Goal: Information Seeking & Learning: Find specific fact

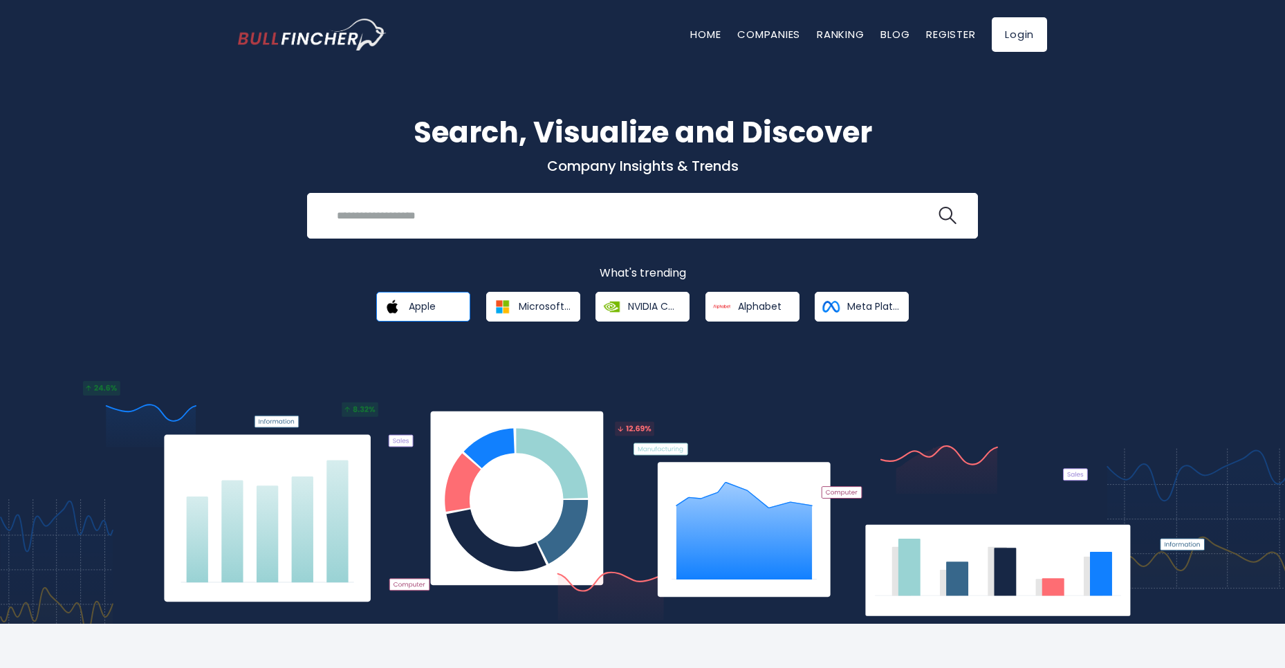
click at [422, 311] on span "Apple" at bounding box center [422, 306] width 27 height 12
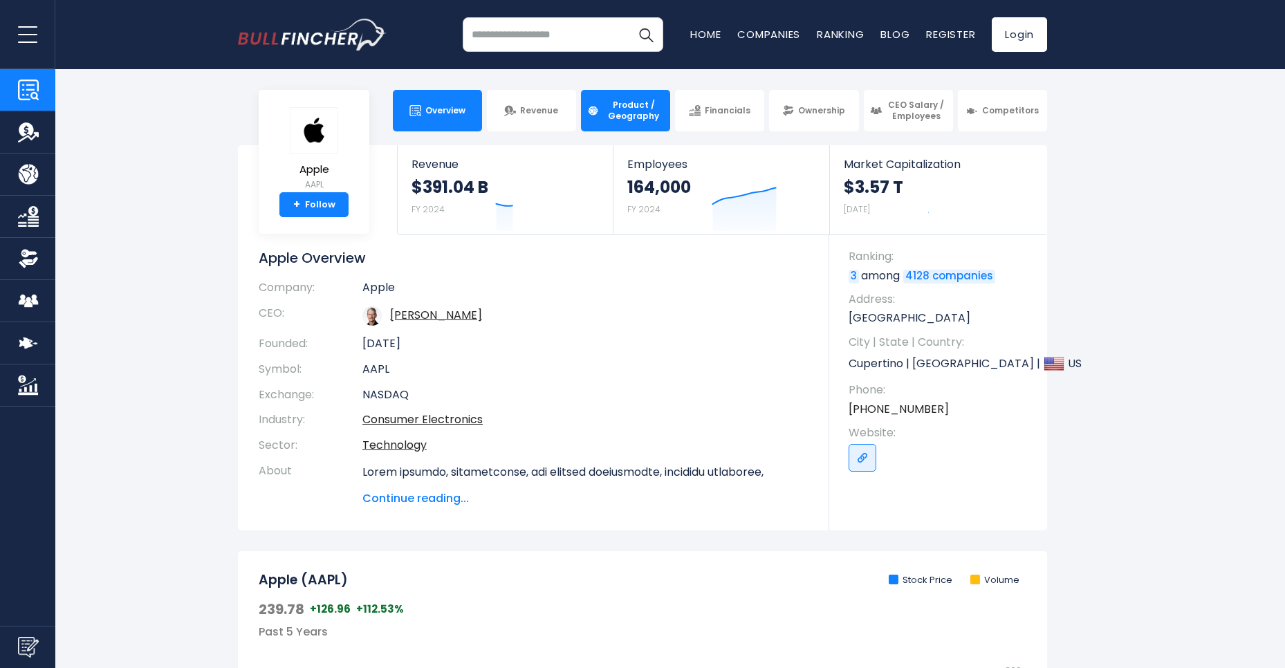
click at [621, 115] on span "Product / Geography" at bounding box center [633, 110] width 61 height 21
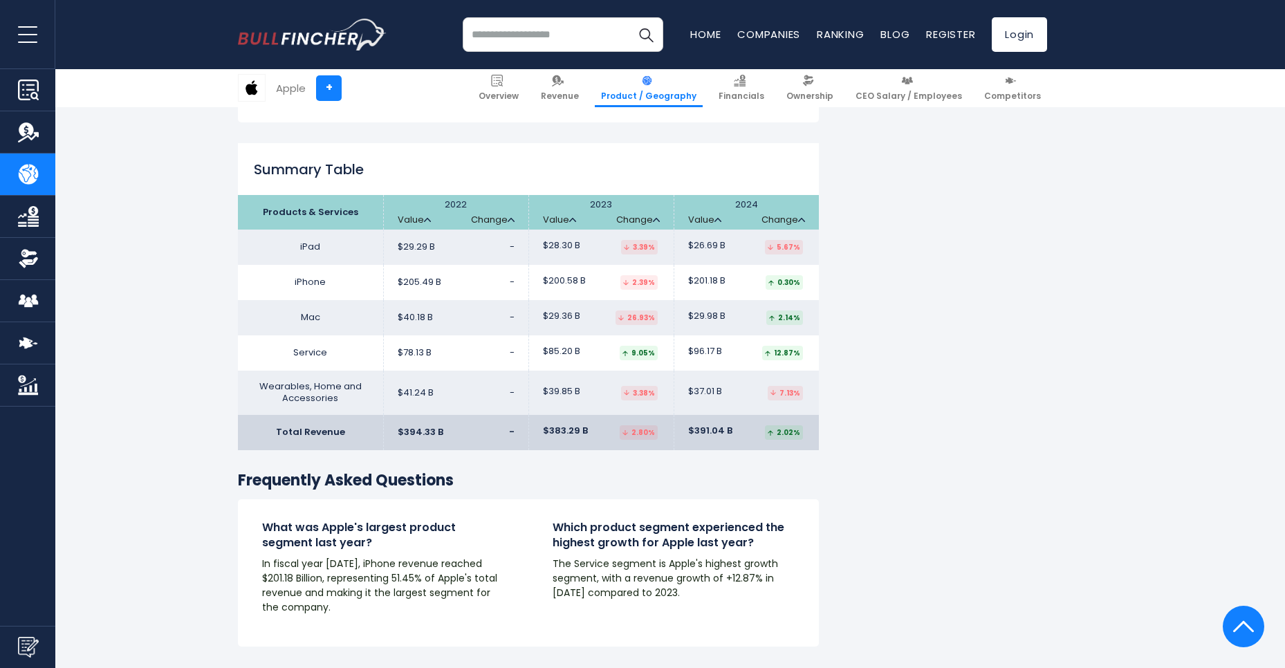
scroll to position [2157, 0]
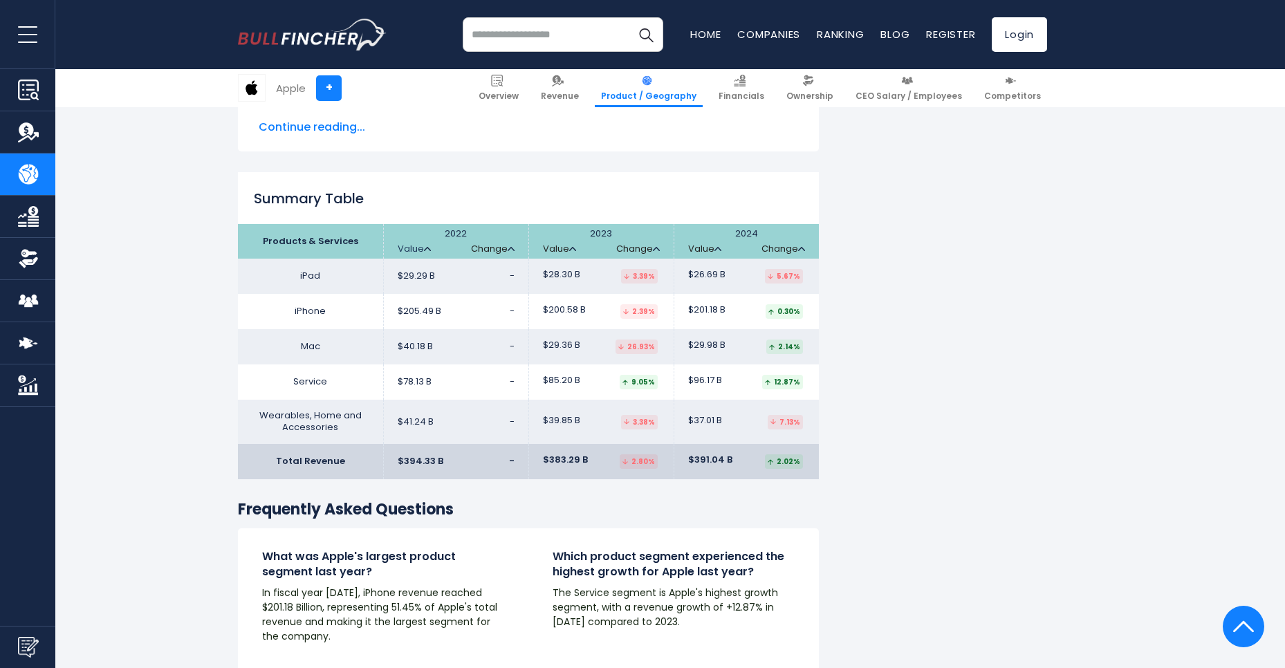
click at [429, 247] on img at bounding box center [427, 249] width 7 height 4
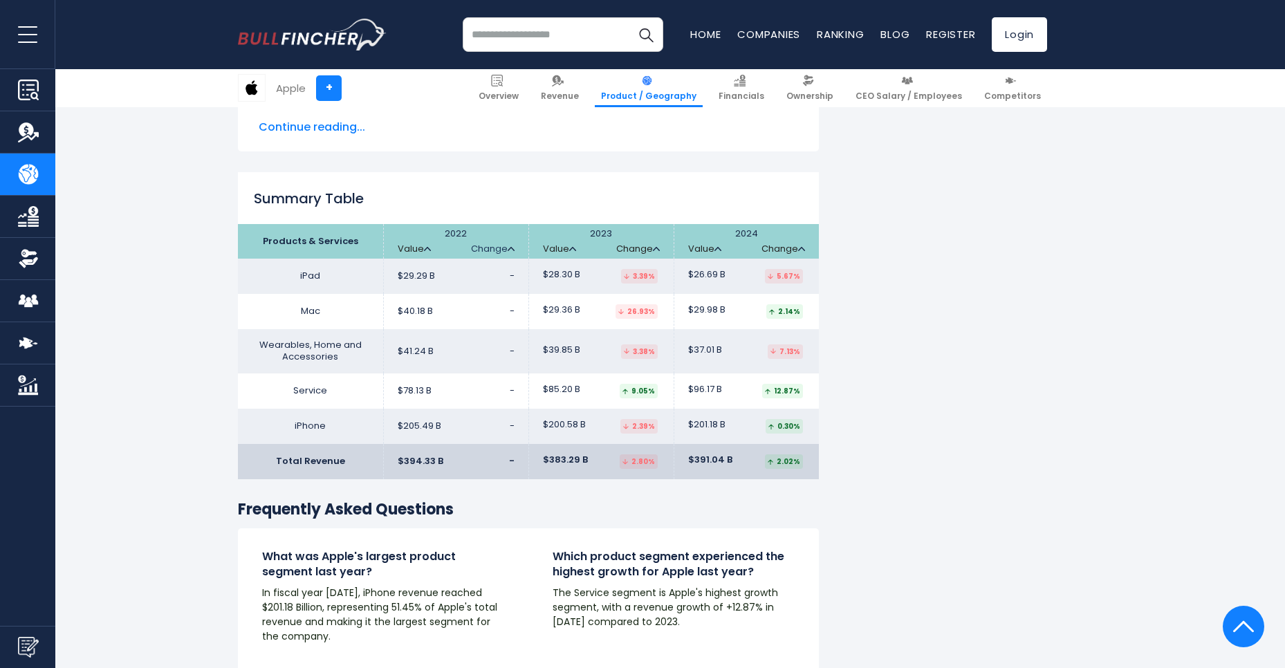
click at [510, 243] on link "Change" at bounding box center [493, 249] width 44 height 12
click at [571, 243] on link "Value" at bounding box center [559, 249] width 33 height 12
click at [573, 247] on img at bounding box center [572, 249] width 7 height 4
click at [657, 243] on link "Change" at bounding box center [638, 249] width 44 height 12
click at [714, 247] on img at bounding box center [717, 249] width 7 height 4
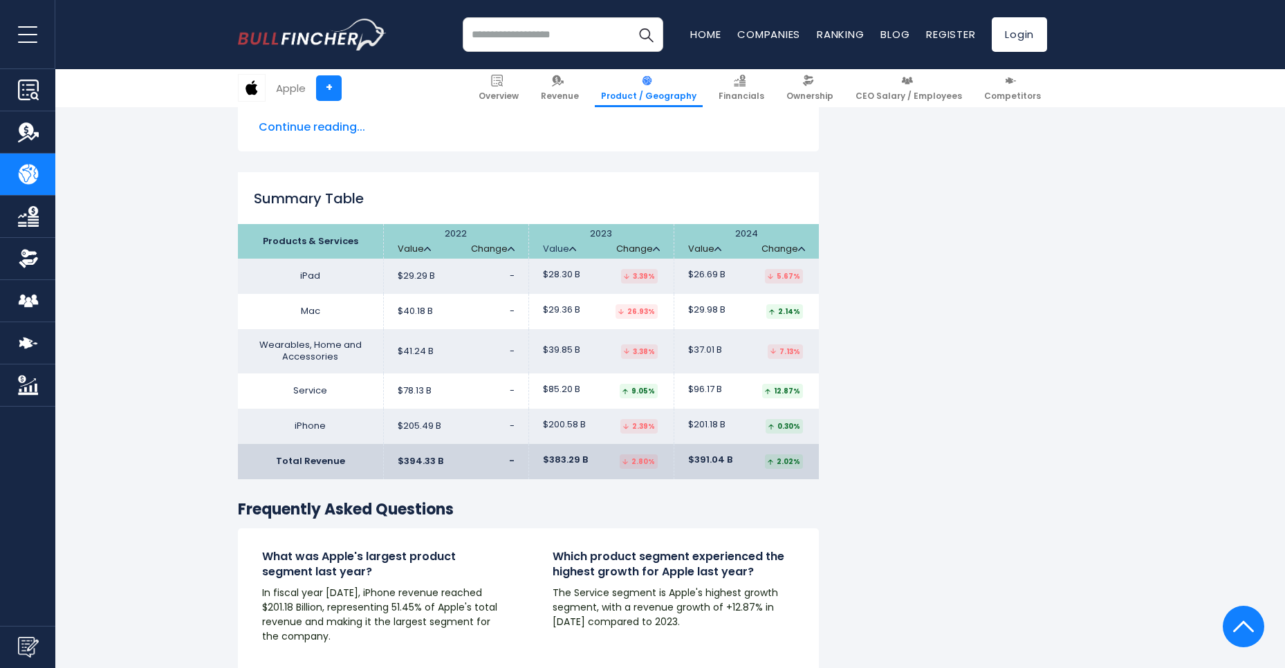
click at [568, 243] on link "Value" at bounding box center [559, 249] width 33 height 12
click at [716, 247] on img at bounding box center [717, 249] width 7 height 4
click at [572, 243] on link "Value" at bounding box center [559, 249] width 33 height 12
click at [720, 247] on img at bounding box center [717, 249] width 7 height 4
click at [718, 247] on img at bounding box center [717, 249] width 7 height 4
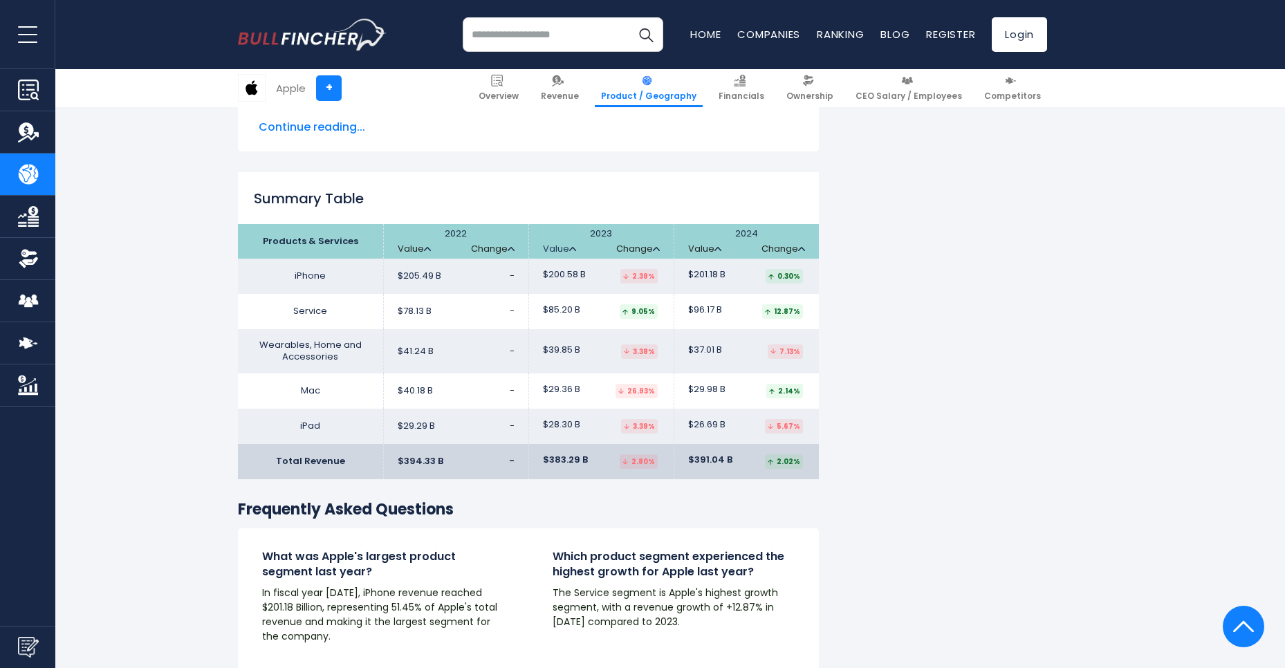
click at [571, 247] on img at bounding box center [572, 249] width 7 height 4
click at [711, 243] on link "Value" at bounding box center [704, 249] width 33 height 12
click at [572, 247] on img at bounding box center [572, 249] width 7 height 4
click at [719, 247] on img at bounding box center [717, 249] width 7 height 4
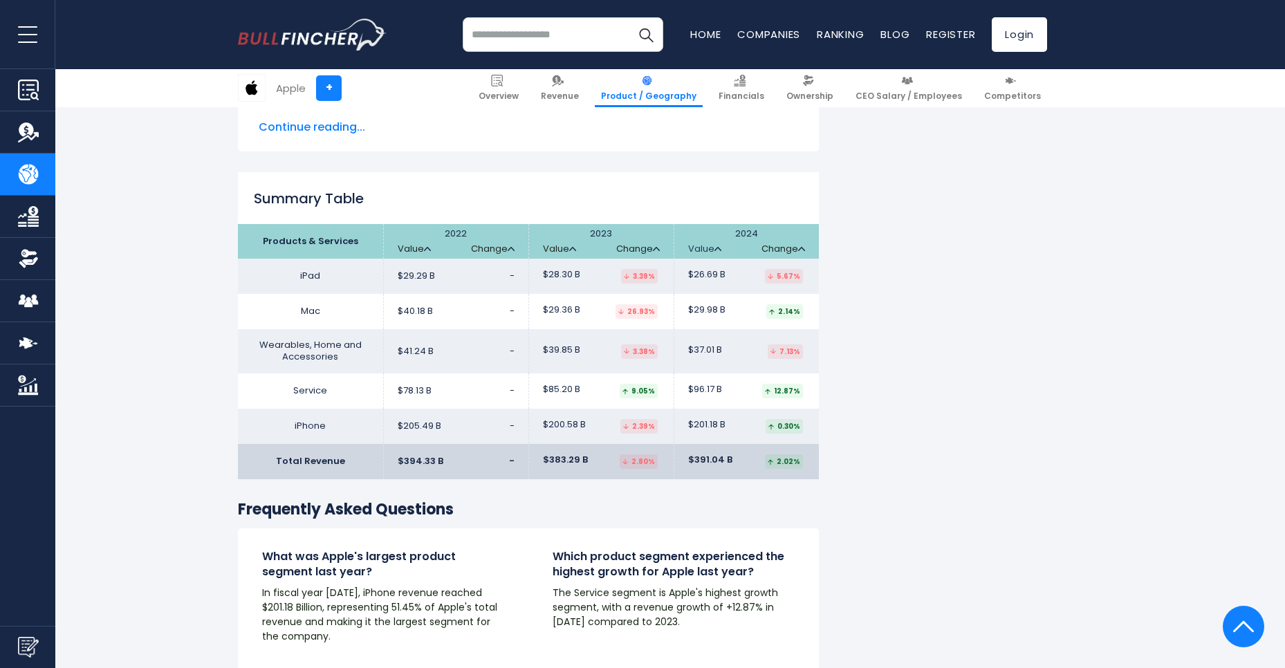
click at [719, 247] on img at bounding box center [717, 249] width 7 height 4
click at [569, 247] on img at bounding box center [572, 249] width 7 height 4
click at [716, 247] on img at bounding box center [717, 249] width 7 height 4
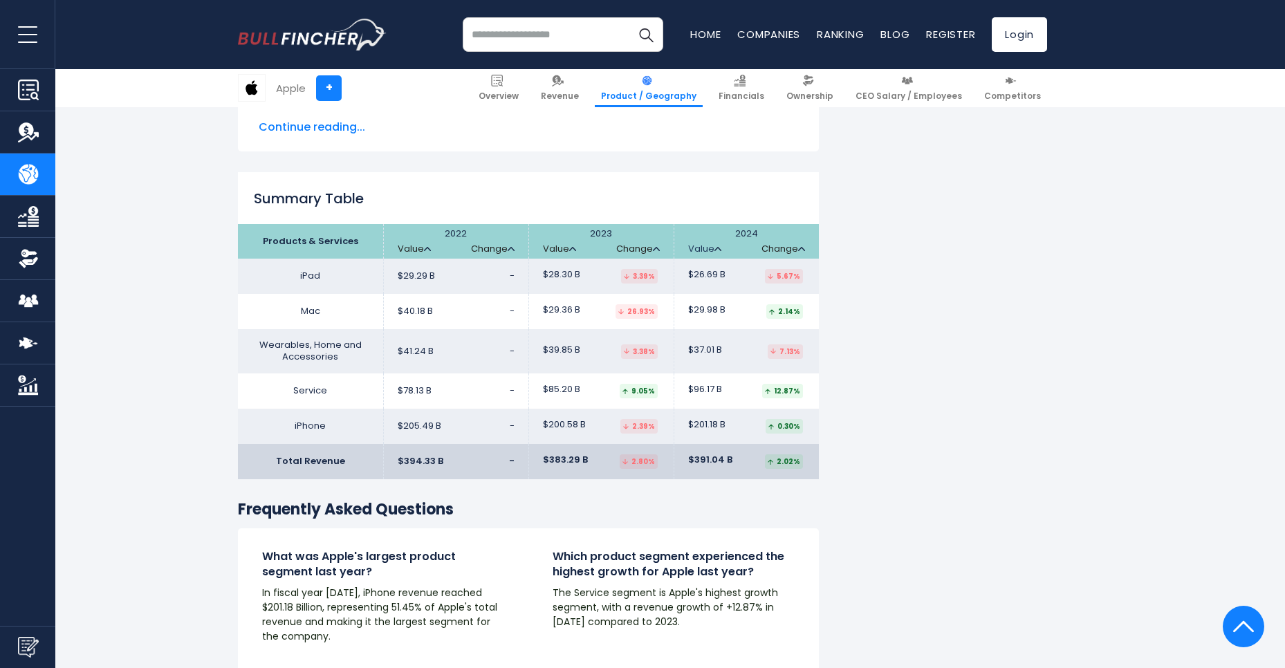
click at [716, 247] on img at bounding box center [717, 249] width 7 height 4
click at [573, 247] on img at bounding box center [572, 249] width 7 height 4
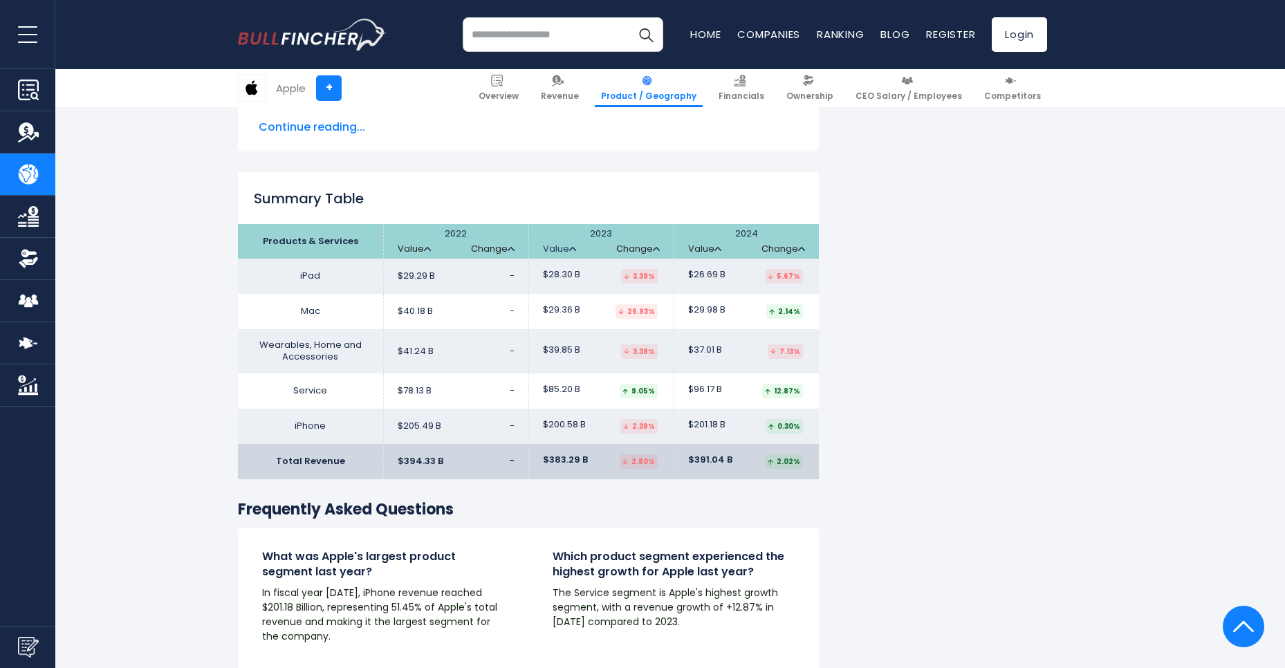
click at [573, 247] on img at bounding box center [572, 249] width 7 height 4
